Goal: Book appointment/travel/reservation

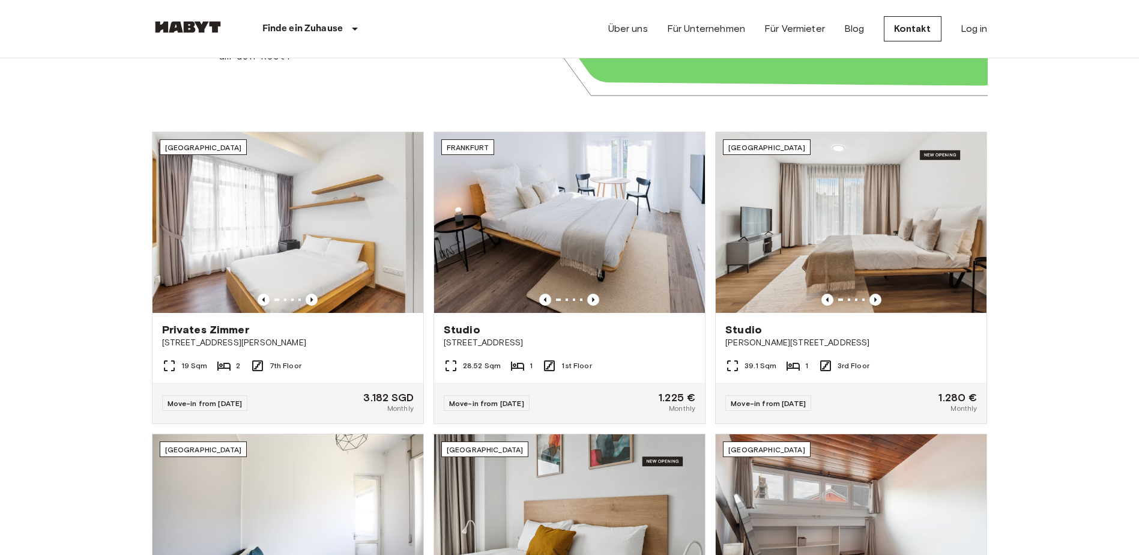
scroll to position [360, 0]
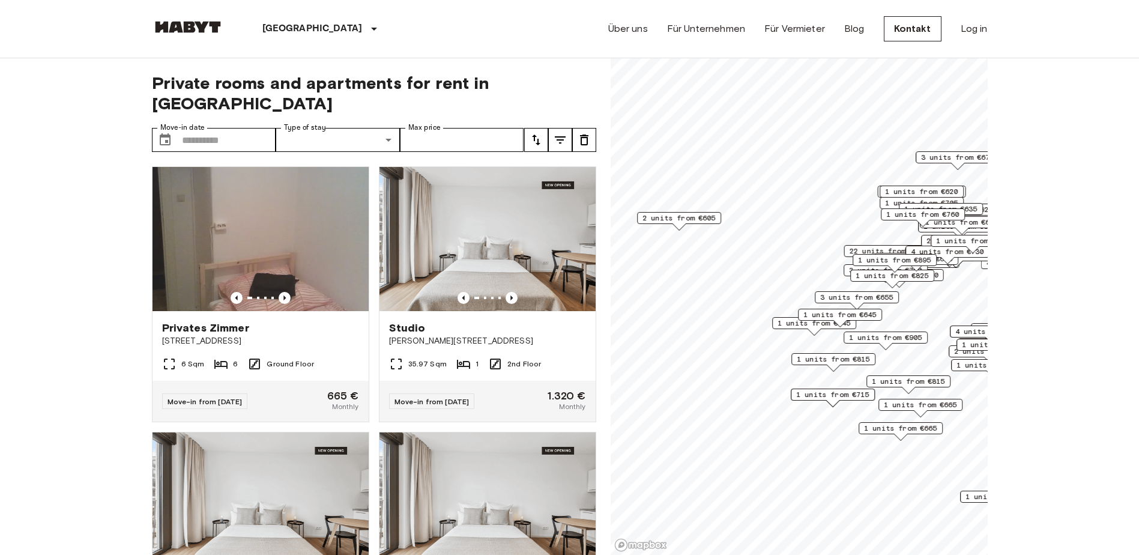
drag, startPoint x: 782, startPoint y: 187, endPoint x: 937, endPoint y: 188, distance: 154.9
click at [937, 188] on span "1 units from €620" at bounding box center [921, 191] width 73 height 11
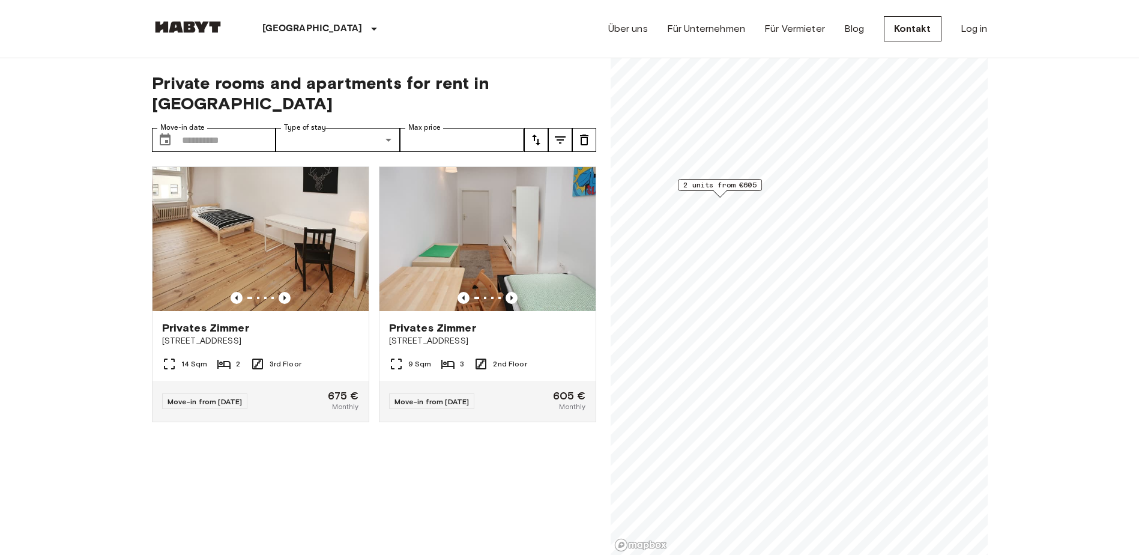
click at [727, 184] on span "2 units from €605" at bounding box center [719, 185] width 73 height 11
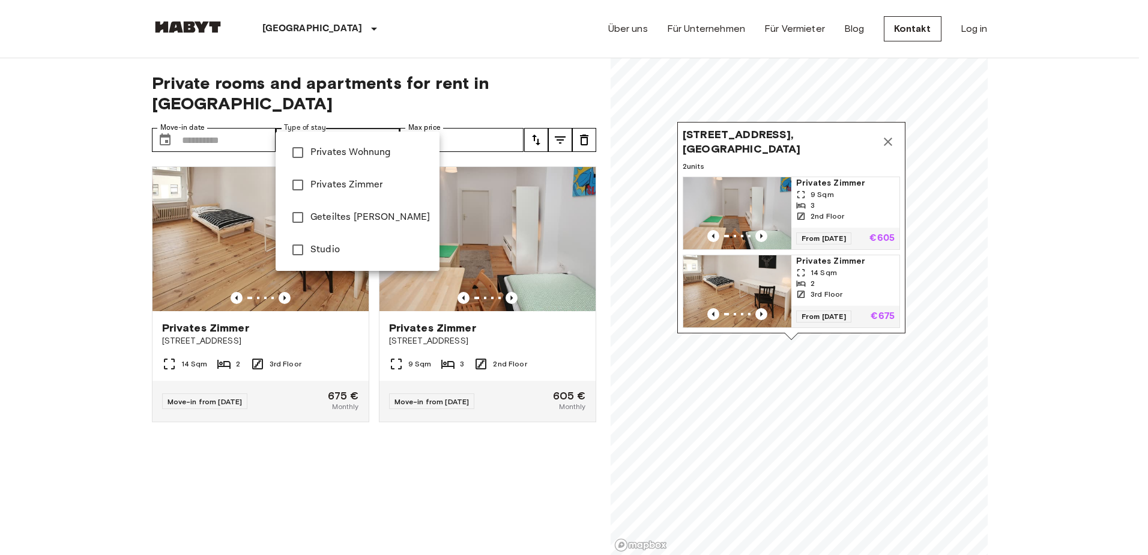
click at [206, 126] on div at bounding box center [574, 277] width 1148 height 555
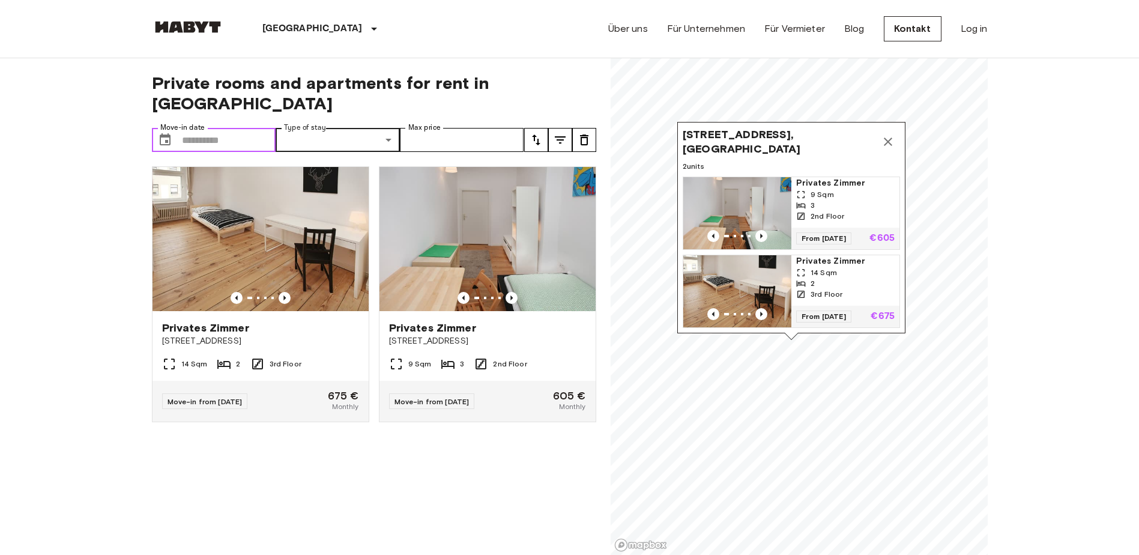
click at [166, 133] on icon "Choose date" at bounding box center [165, 139] width 11 height 12
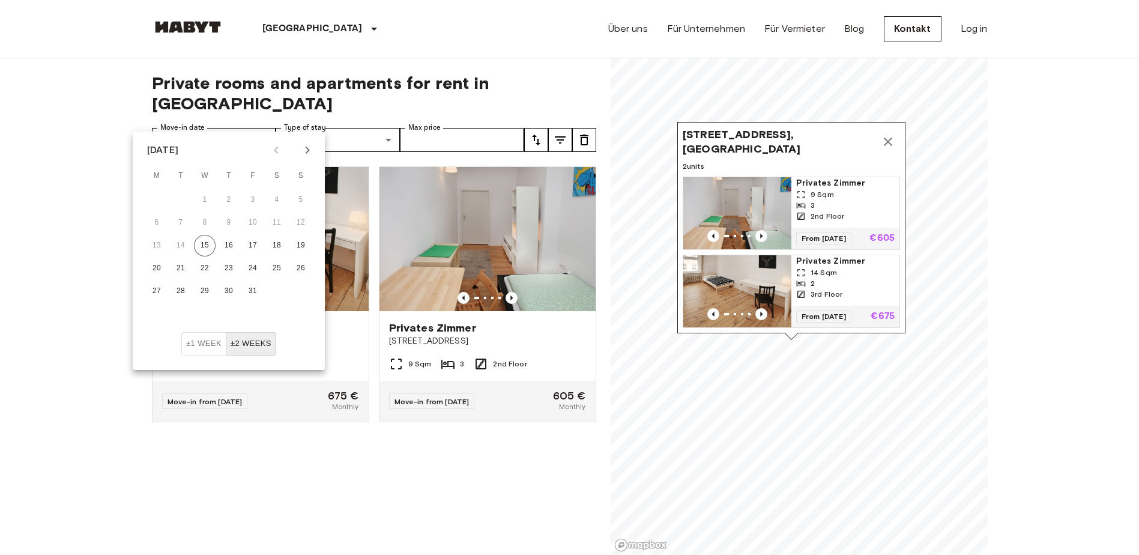
click at [314, 152] on button "Next month" at bounding box center [307, 150] width 20 height 20
click at [310, 150] on icon "Next month" at bounding box center [307, 150] width 14 height 14
click at [309, 155] on icon "Next month" at bounding box center [307, 150] width 14 height 14
click at [234, 196] on button "1" at bounding box center [229, 200] width 22 height 22
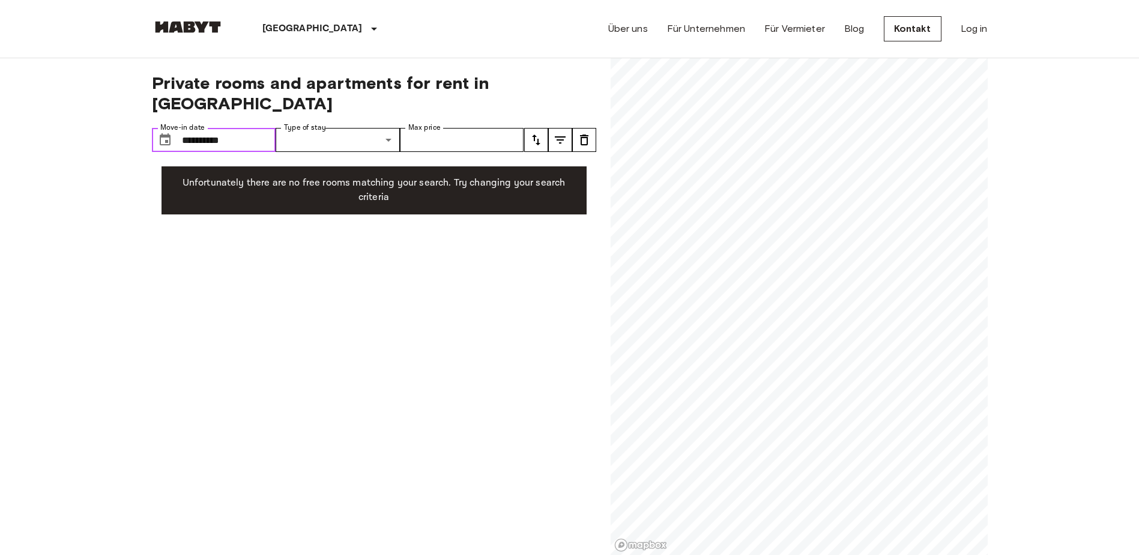
click at [192, 128] on input "**********" at bounding box center [229, 140] width 94 height 24
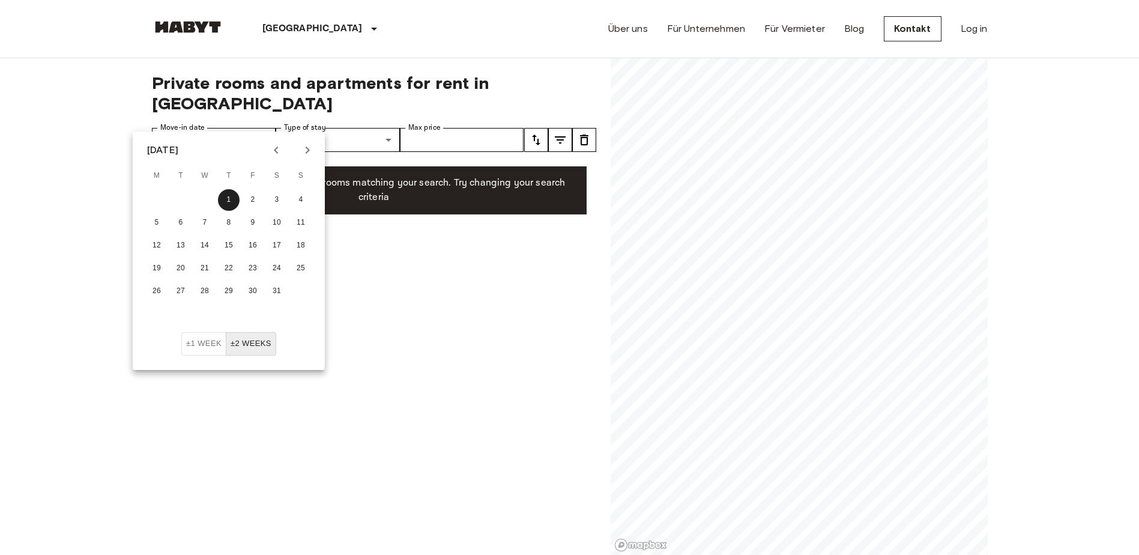
click at [269, 142] on button "Previous month" at bounding box center [276, 150] width 20 height 20
click at [156, 198] on button "1" at bounding box center [157, 200] width 22 height 22
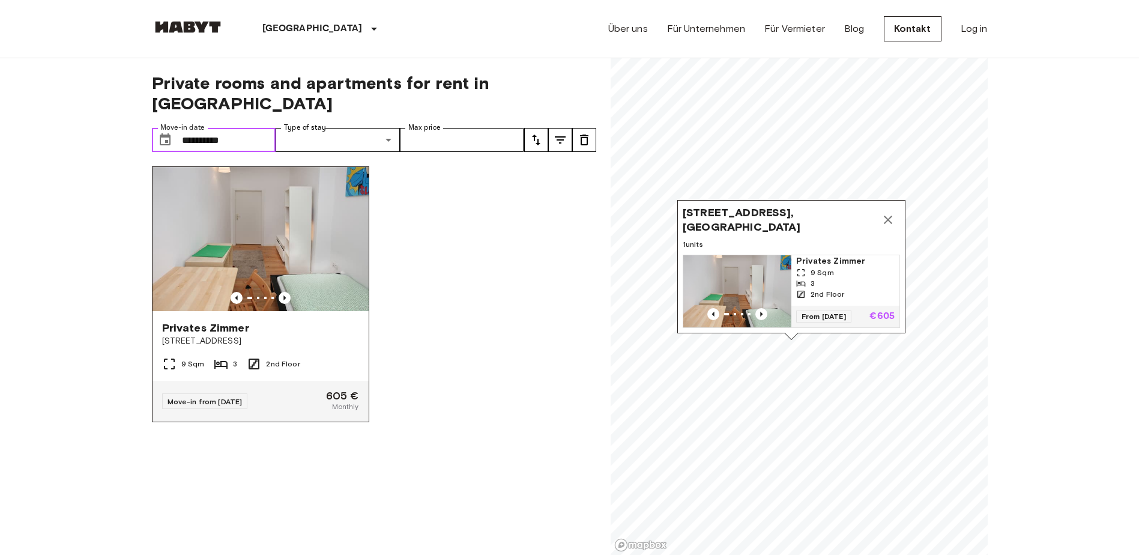
click at [283, 219] on img at bounding box center [261, 239] width 216 height 144
click at [889, 213] on icon "Map marker" at bounding box center [888, 220] width 14 height 14
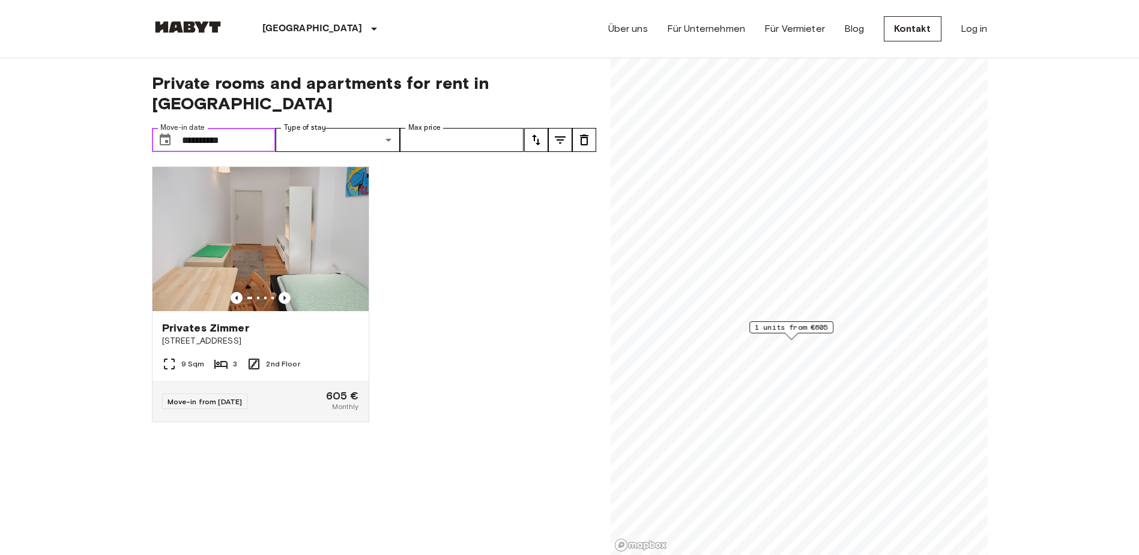
click at [211, 128] on input "**********" at bounding box center [229, 140] width 94 height 24
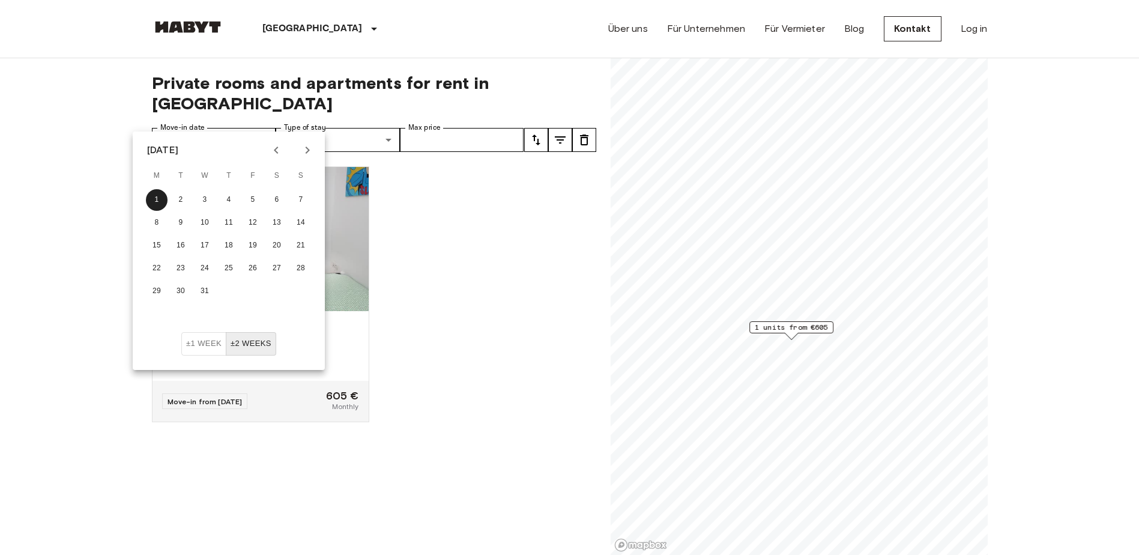
click at [303, 147] on icon "Next month" at bounding box center [307, 150] width 14 height 14
click at [234, 193] on button "1" at bounding box center [229, 200] width 22 height 22
type input "**********"
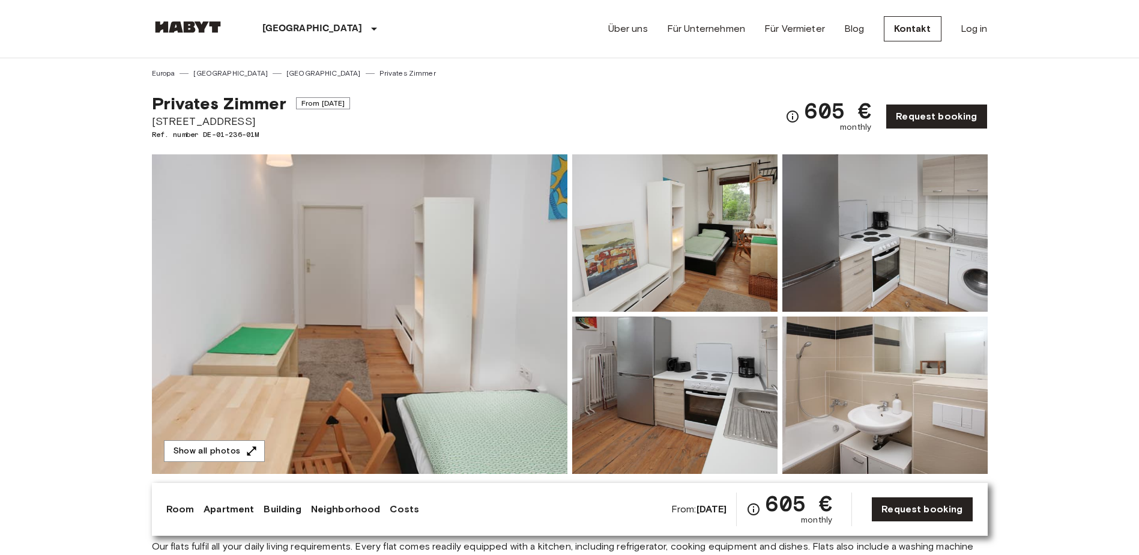
click at [683, 201] on img at bounding box center [674, 232] width 205 height 157
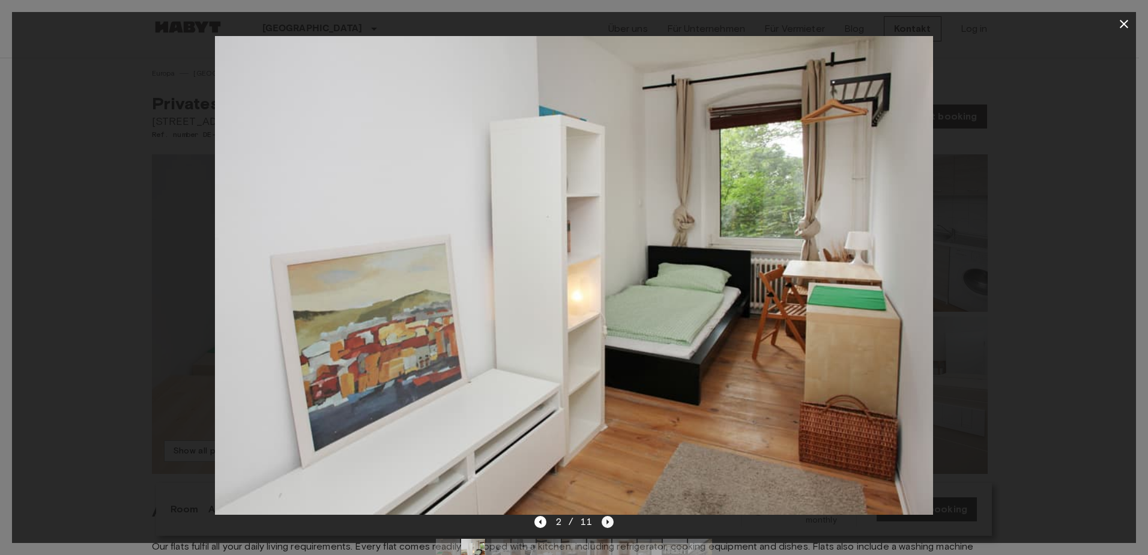
click at [605, 522] on icon "Next image" at bounding box center [608, 522] width 12 height 12
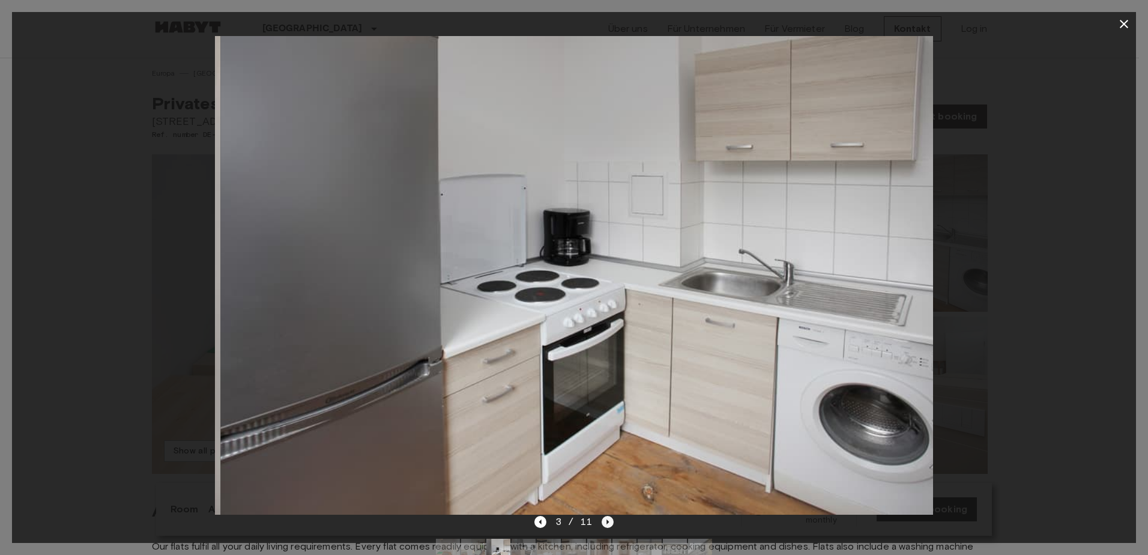
click at [605, 522] on icon "Next image" at bounding box center [608, 522] width 12 height 12
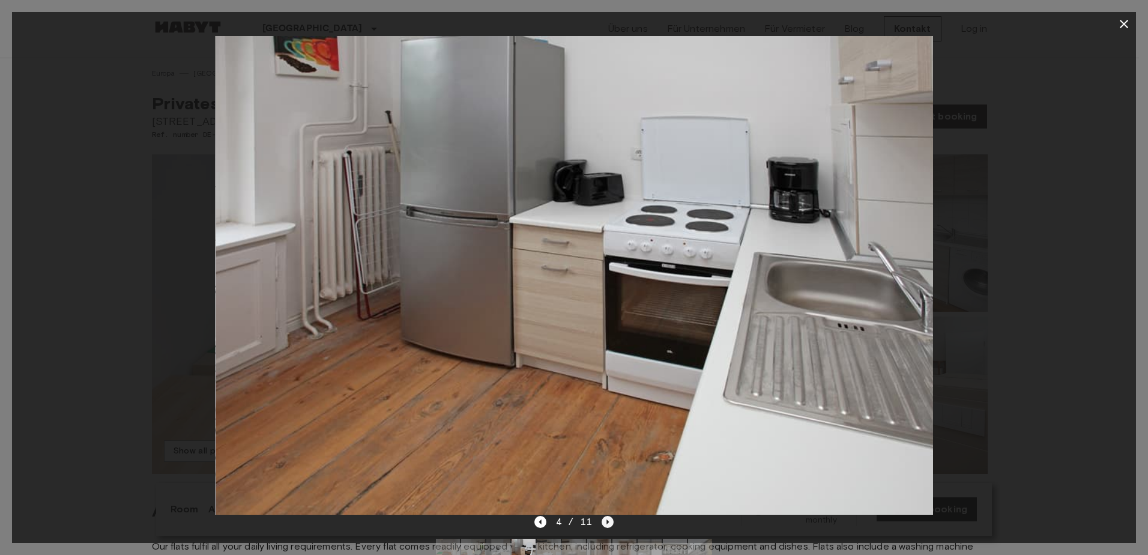
click at [605, 521] on icon "Next image" at bounding box center [608, 522] width 12 height 12
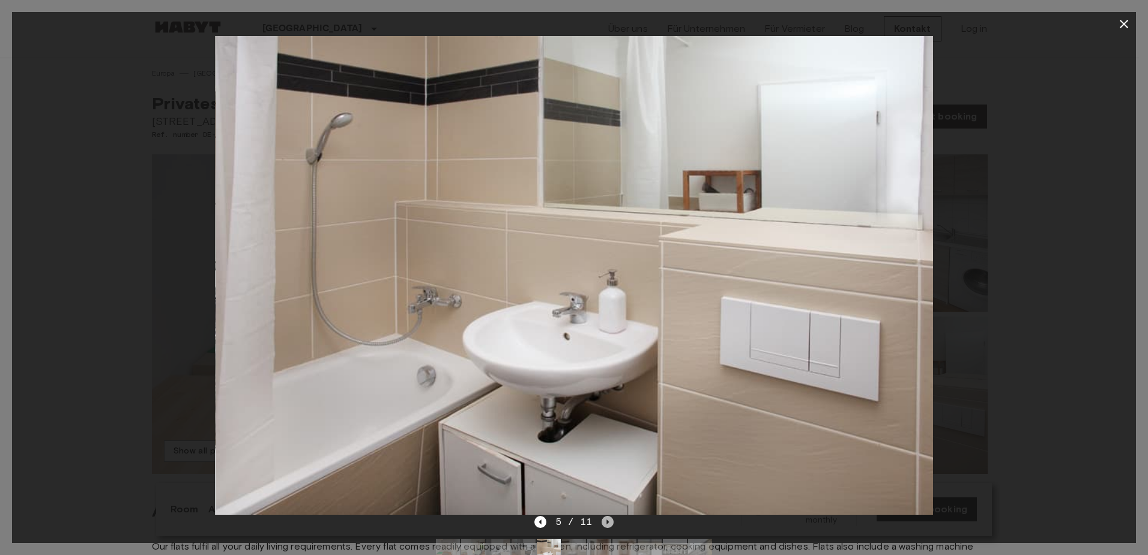
click at [605, 521] on icon "Next image" at bounding box center [608, 522] width 12 height 12
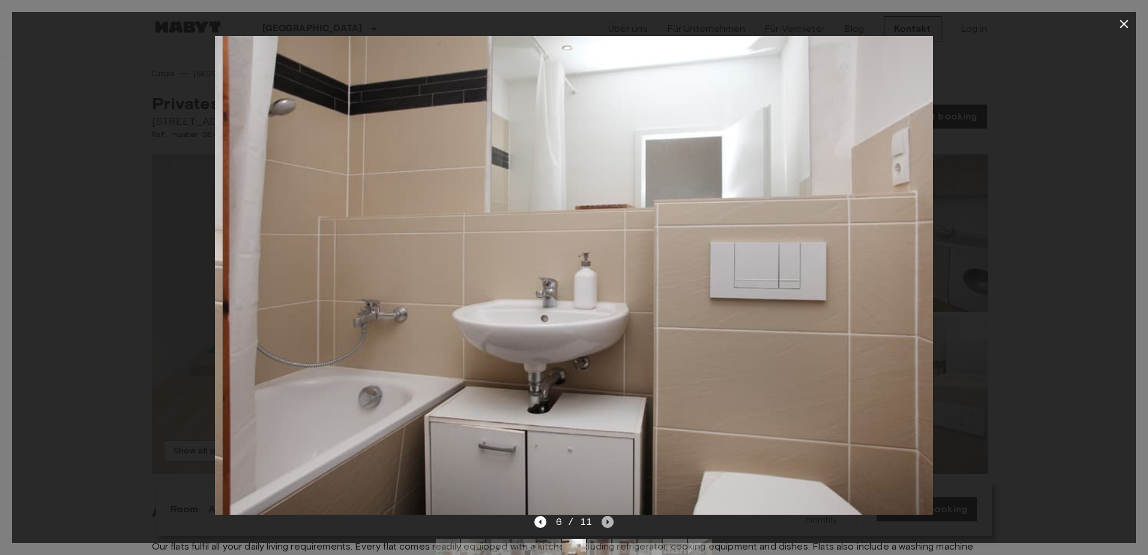
click at [605, 521] on icon "Next image" at bounding box center [608, 522] width 12 height 12
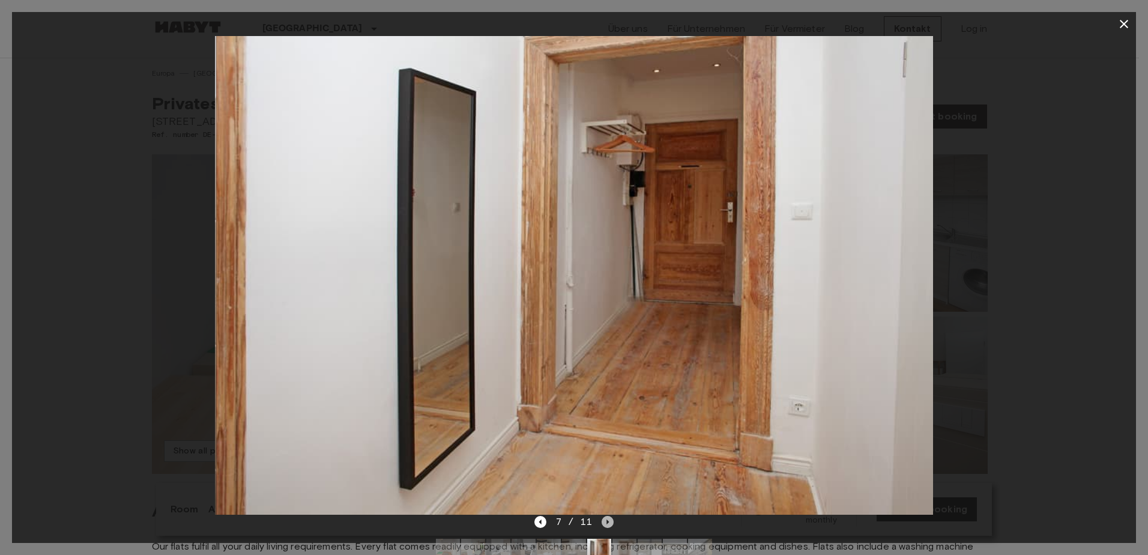
click at [605, 521] on icon "Next image" at bounding box center [608, 522] width 12 height 12
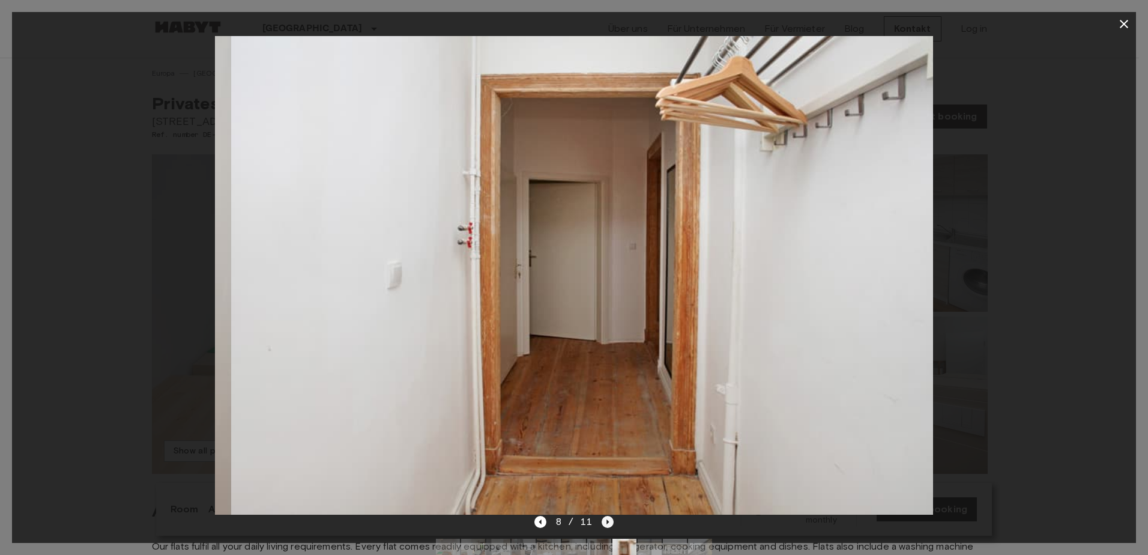
click at [605, 521] on icon "Next image" at bounding box center [608, 522] width 12 height 12
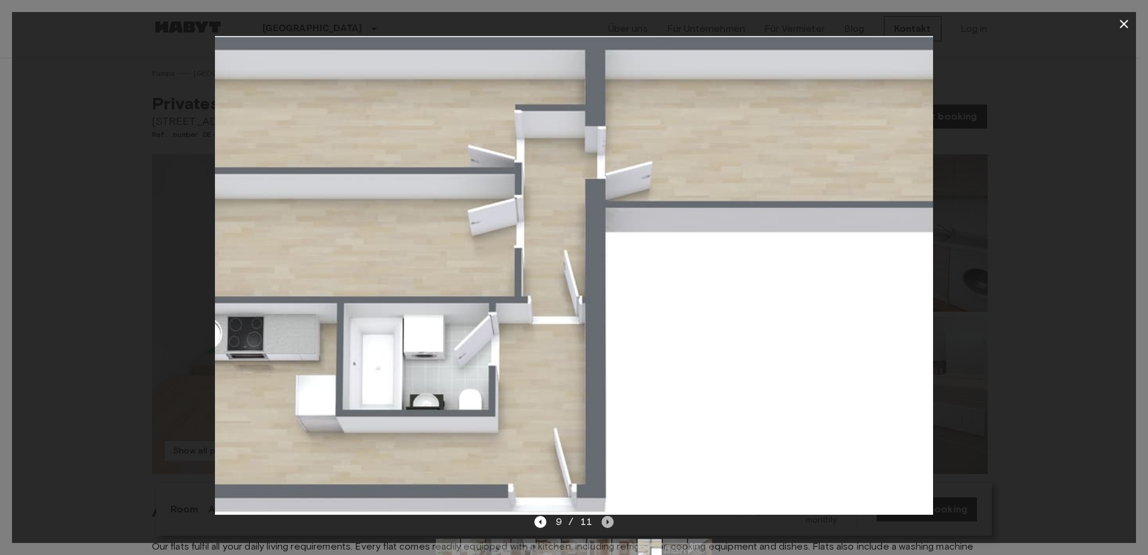
click at [605, 521] on icon "Next image" at bounding box center [608, 522] width 12 height 12
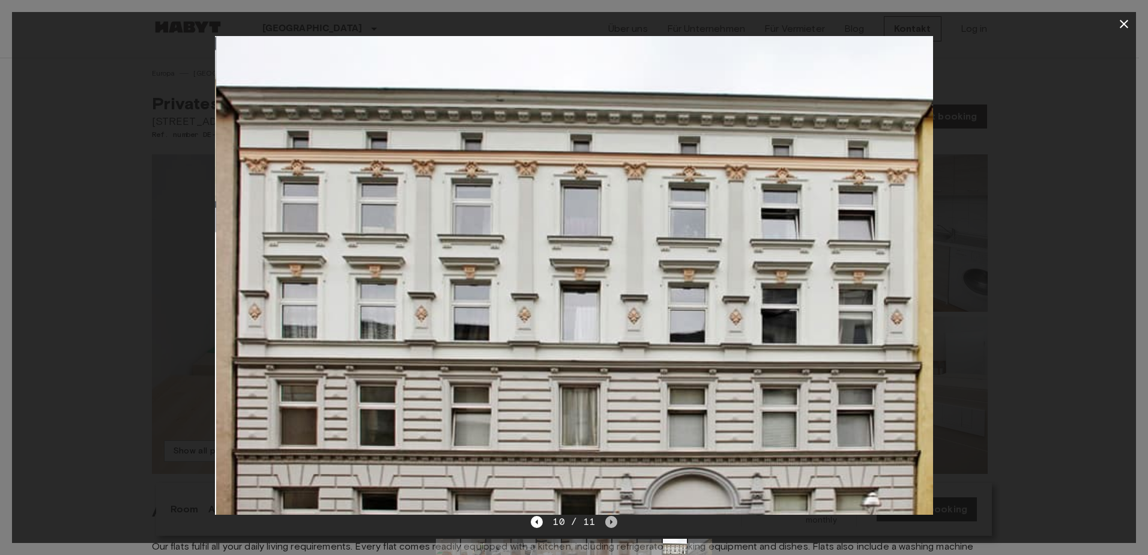
click at [605, 521] on icon "Next image" at bounding box center [611, 522] width 12 height 12
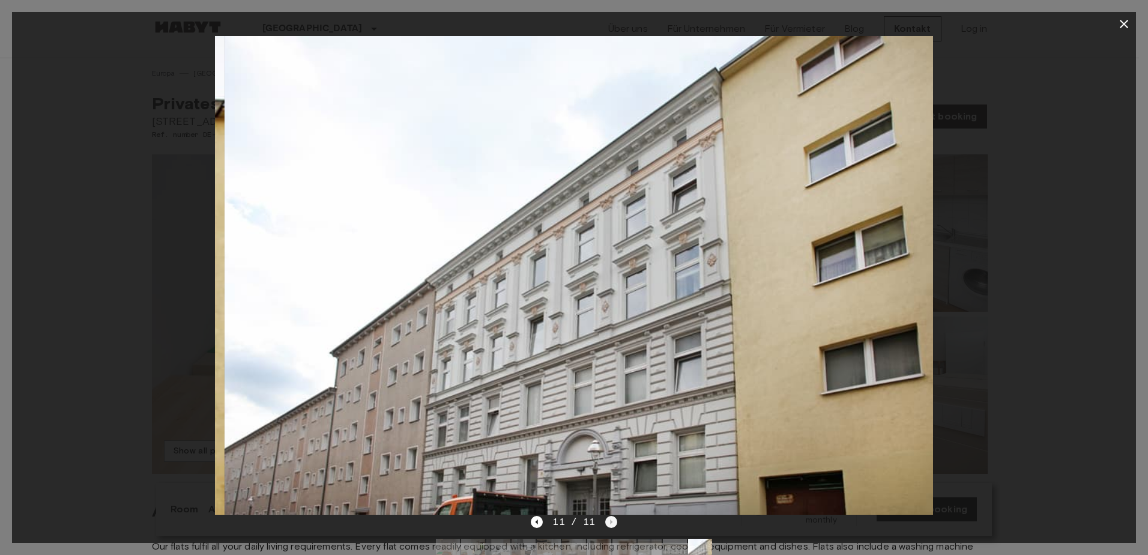
click at [605, 521] on div "11 / 11" at bounding box center [574, 522] width 86 height 14
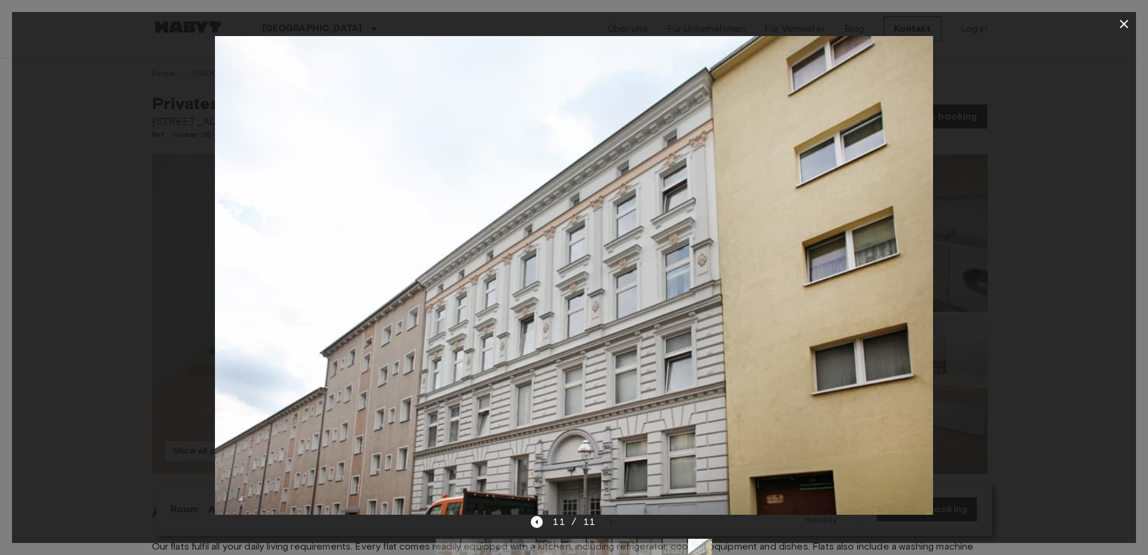
click at [1122, 18] on icon "button" at bounding box center [1124, 24] width 14 height 14
